Goal: Find specific page/section: Find specific page/section

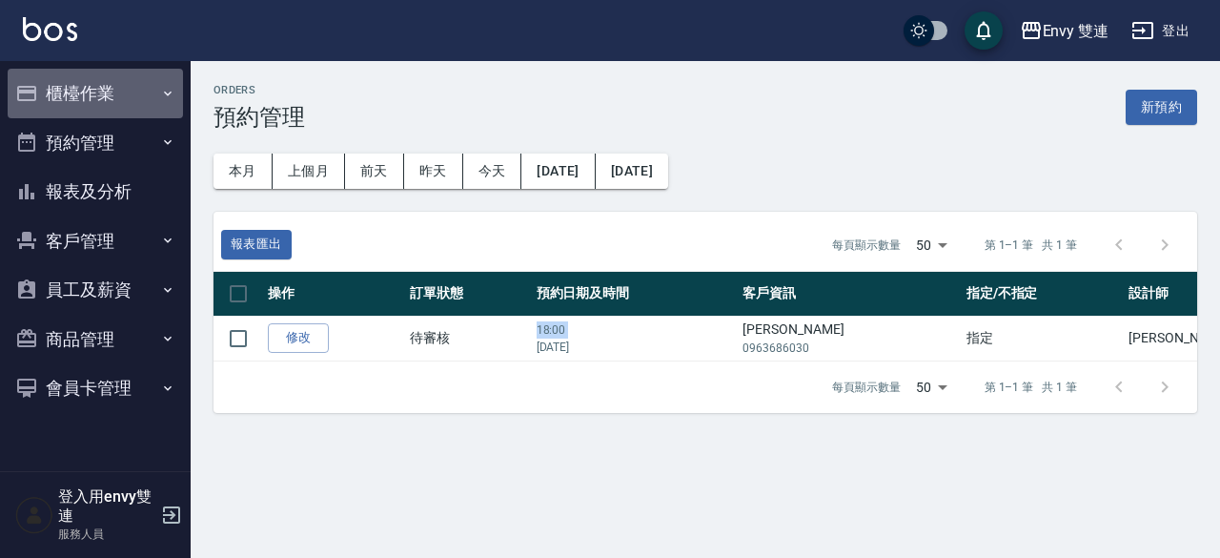
click at [63, 83] on button "櫃檯作業" at bounding box center [95, 94] width 175 height 50
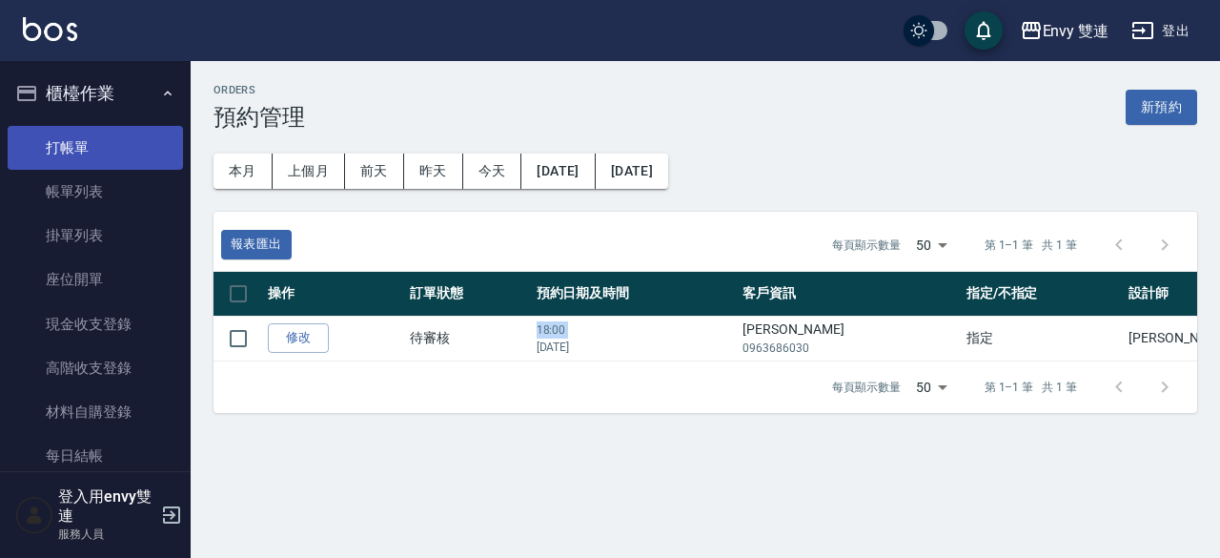
click at [92, 157] on link "打帳單" at bounding box center [95, 148] width 175 height 44
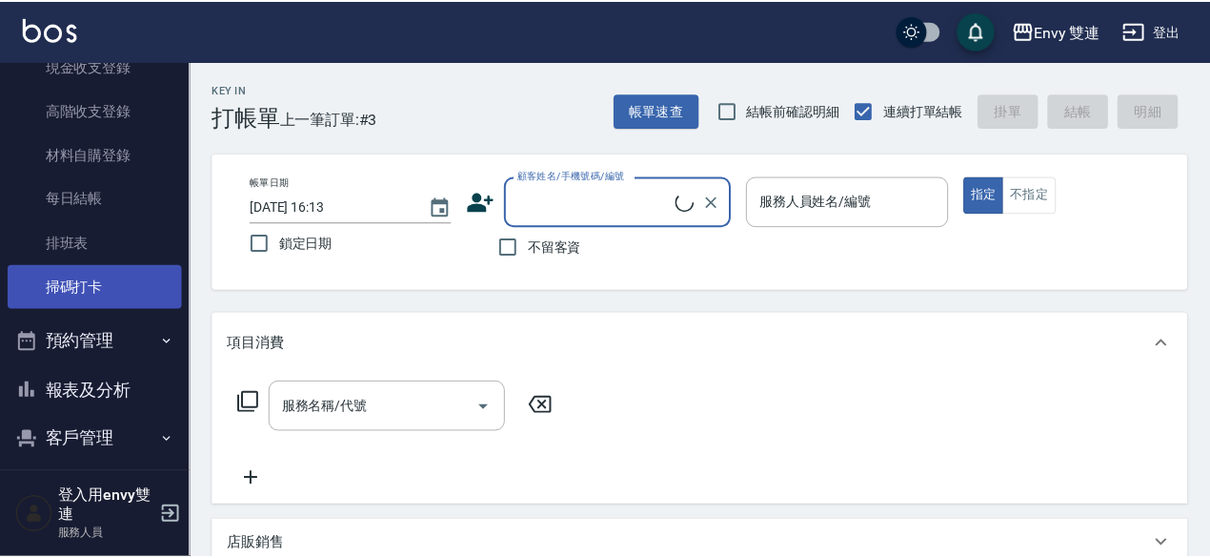
scroll to position [283, 0]
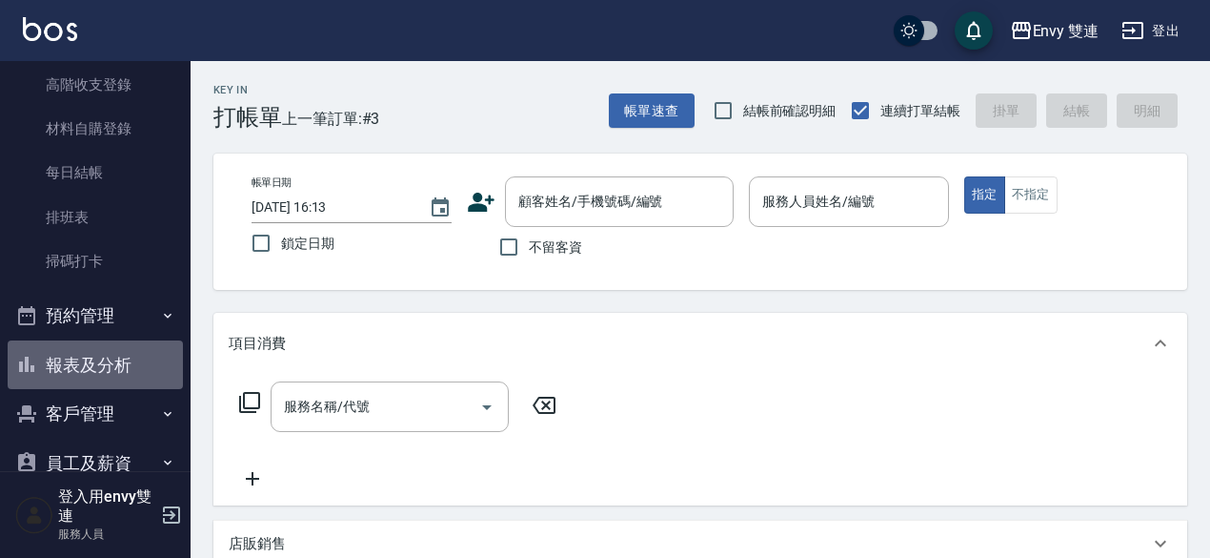
click at [106, 363] on button "報表及分析" at bounding box center [95, 365] width 175 height 50
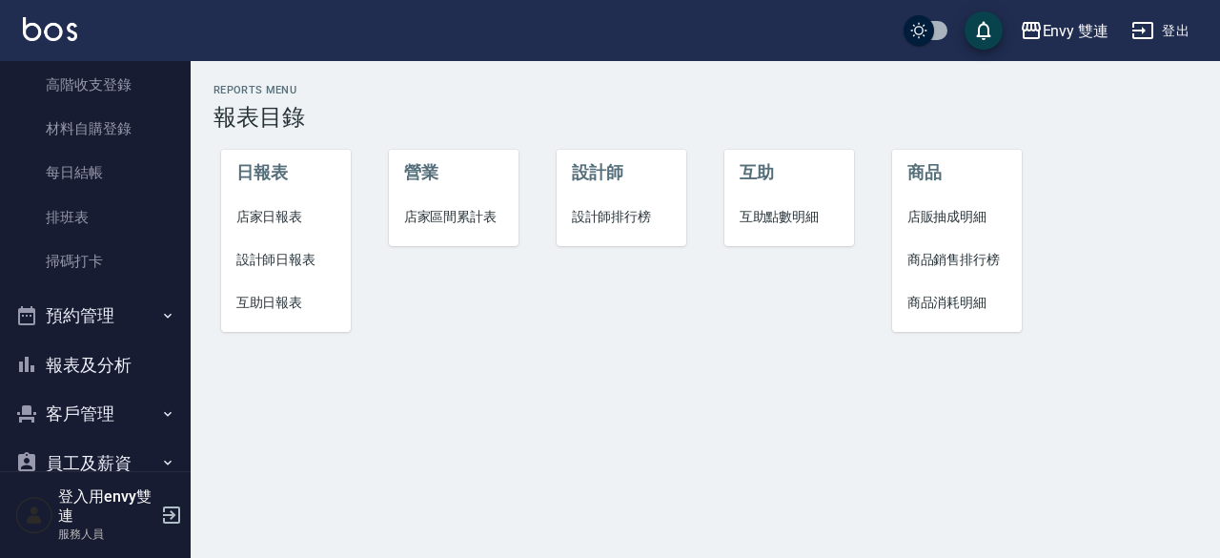
click at [309, 250] on span "設計師日報表" at bounding box center [286, 260] width 100 height 20
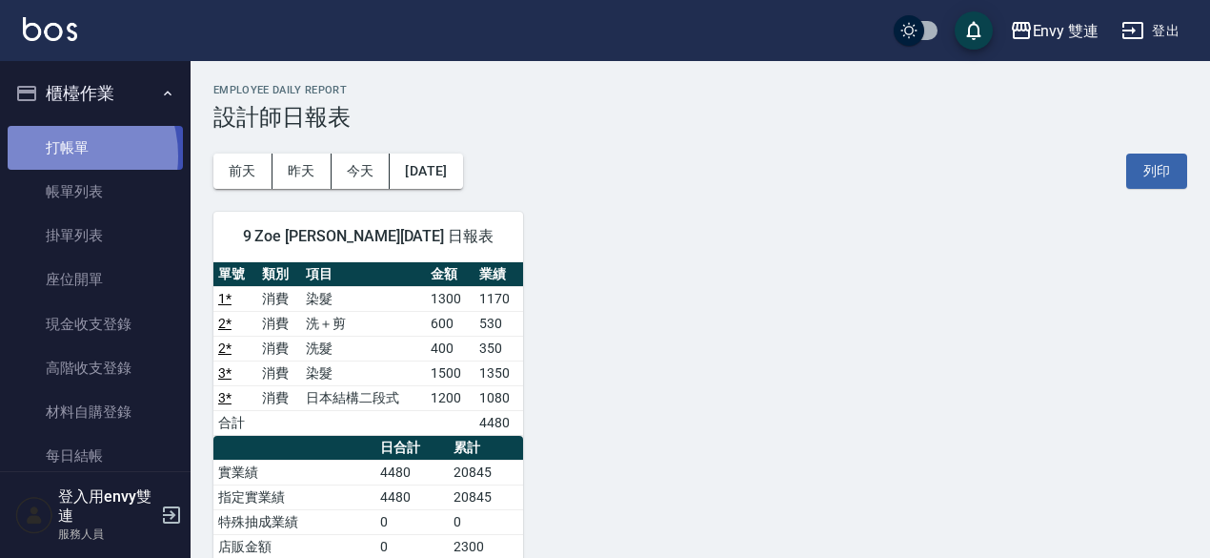
click at [57, 155] on link "打帳單" at bounding box center [95, 148] width 175 height 44
